Goal: Find specific page/section: Find specific page/section

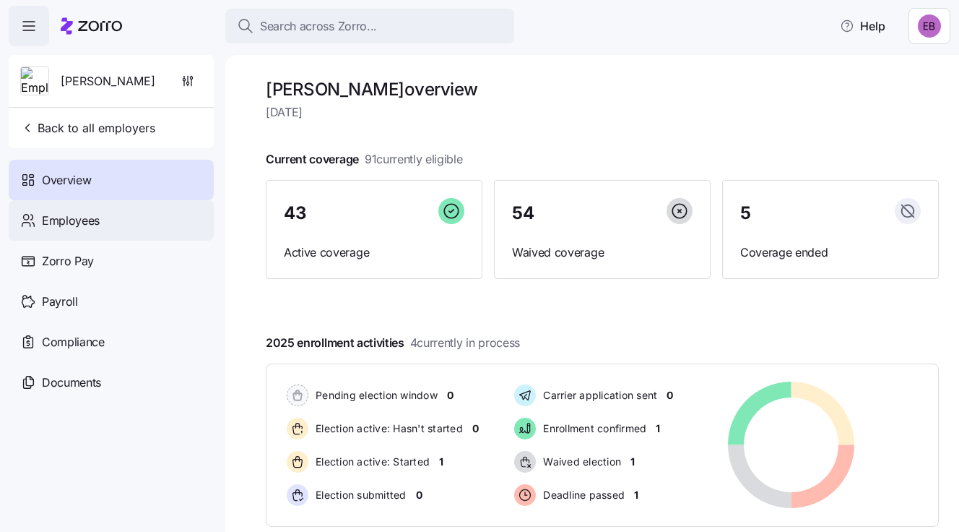
click at [77, 222] on span "Employees" at bounding box center [71, 221] width 58 height 18
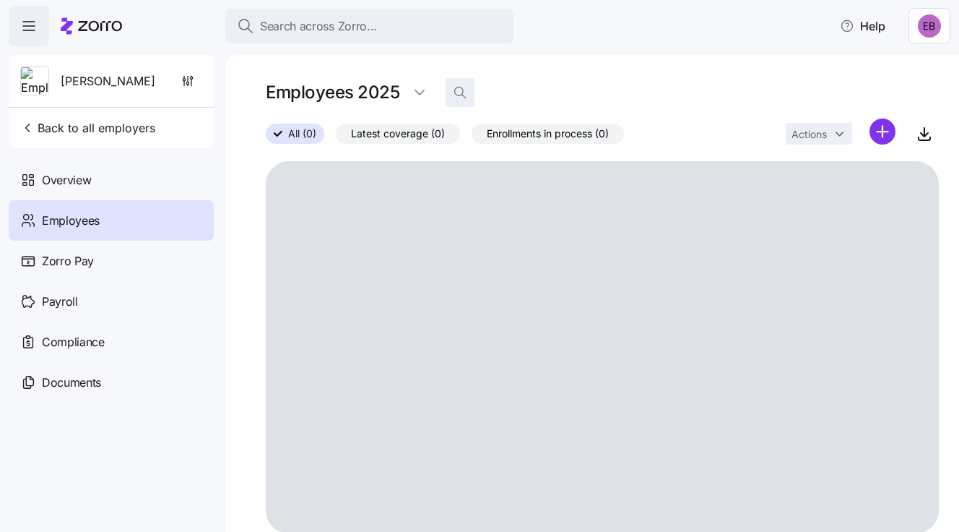
click at [461, 94] on icon "button" at bounding box center [460, 92] width 14 height 14
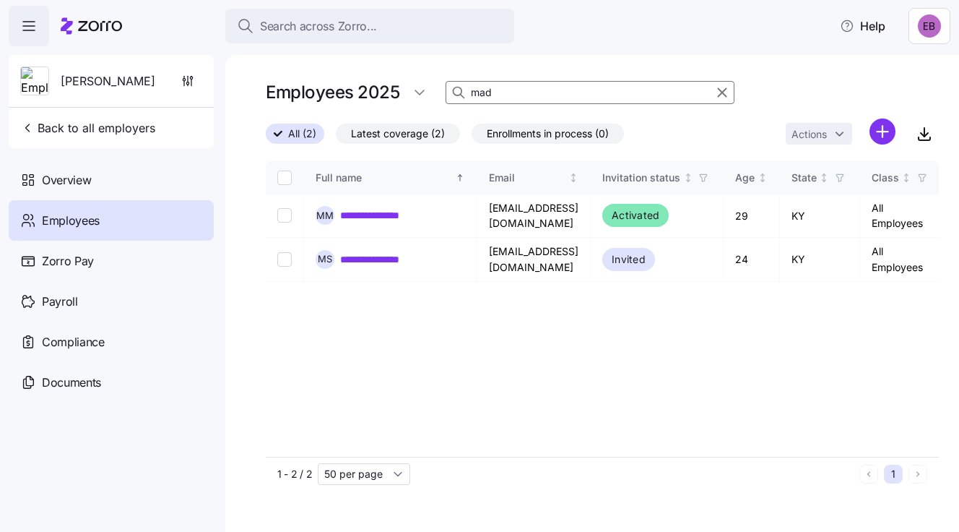
click at [502, 94] on input "mad" at bounding box center [590, 92] width 289 height 23
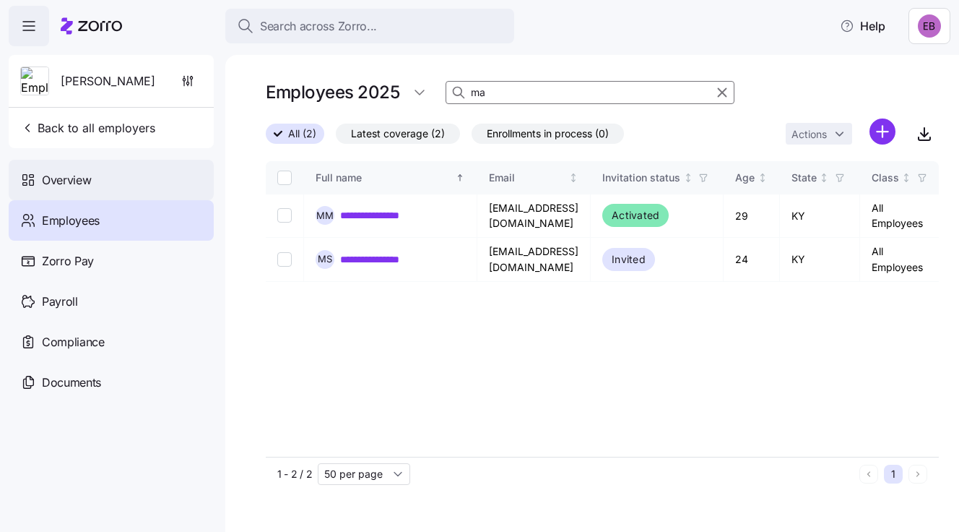
type input "m"
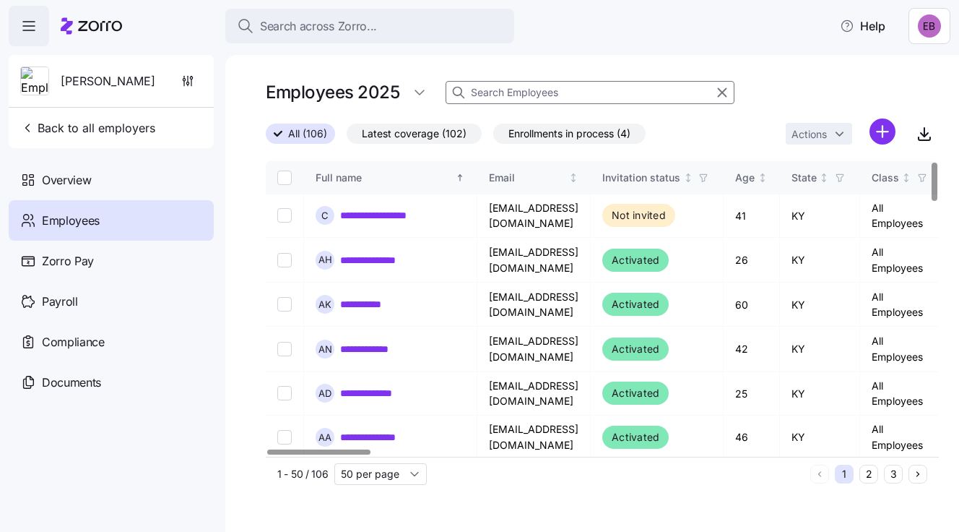
click at [892, 473] on button "3" at bounding box center [893, 474] width 19 height 19
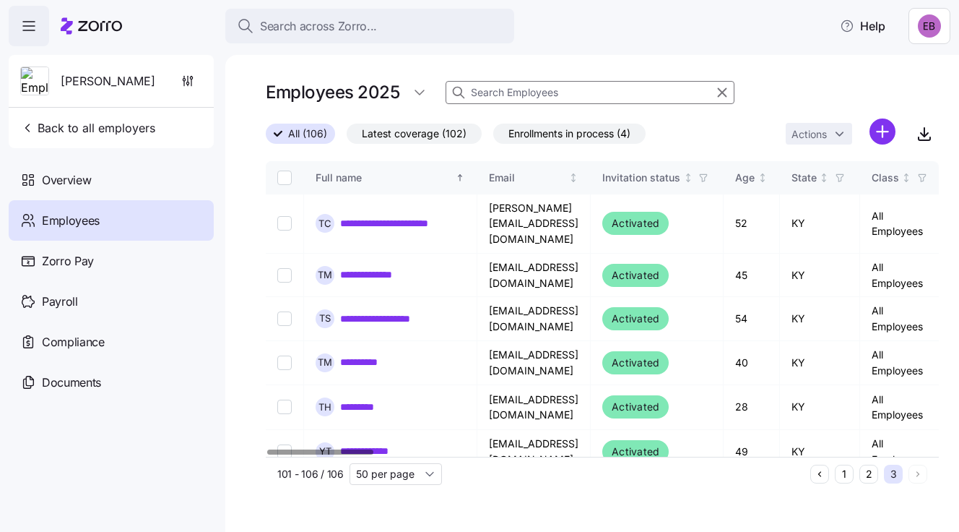
click at [870, 471] on button "2" at bounding box center [869, 474] width 19 height 19
